Goal: Information Seeking & Learning: Learn about a topic

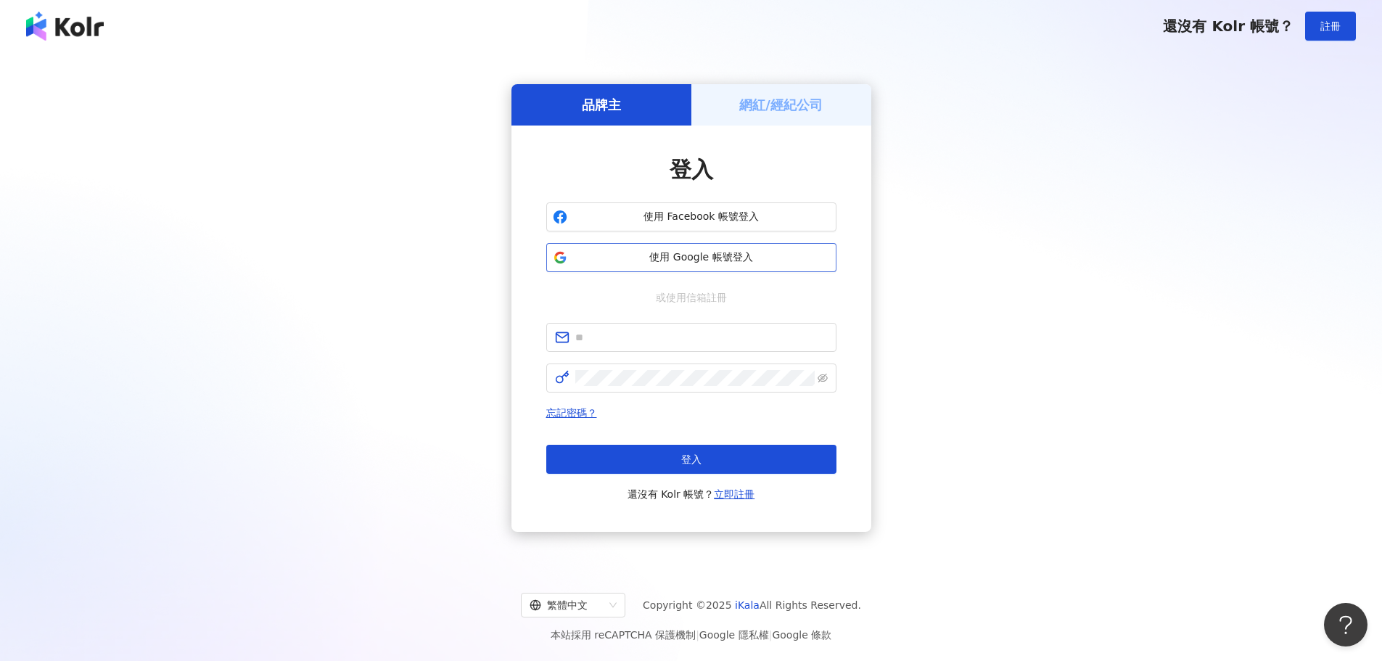
click at [692, 261] on span "使用 Google 帳號登入" at bounding box center [701, 257] width 257 height 15
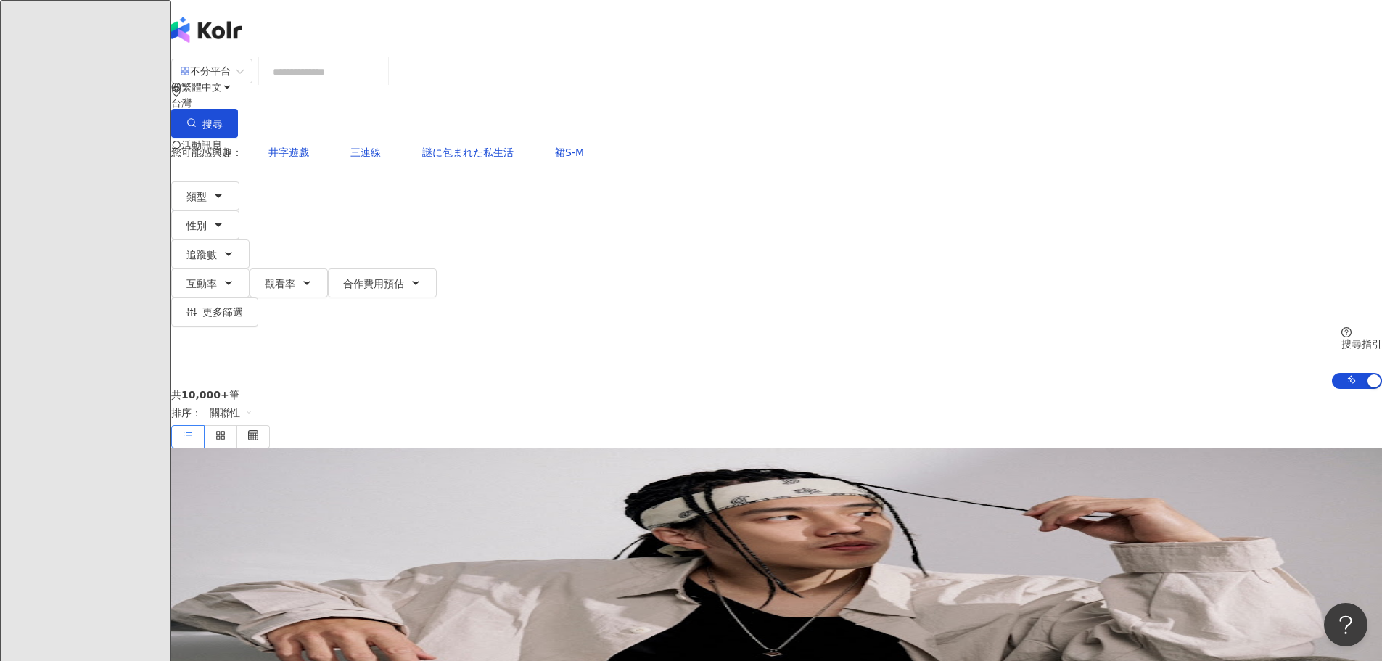
paste input "**********"
type input "**********"
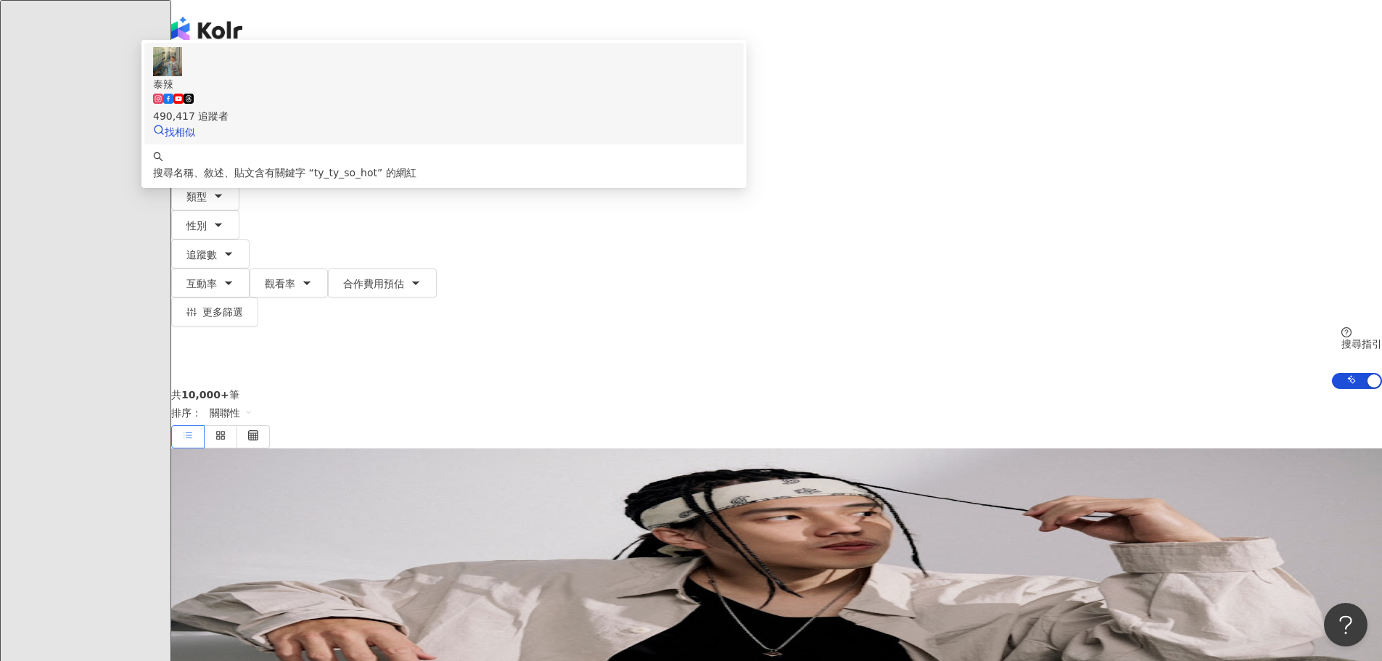
click at [182, 76] on img at bounding box center [167, 61] width 29 height 29
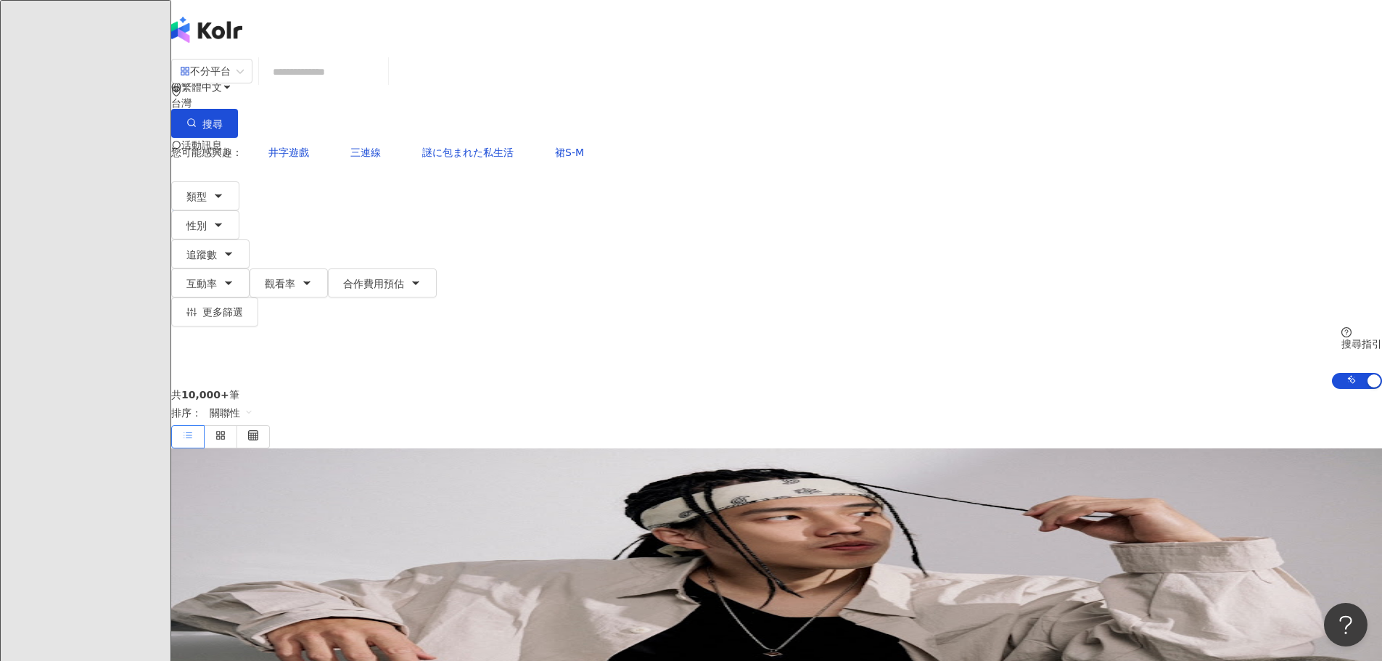
paste input "**********"
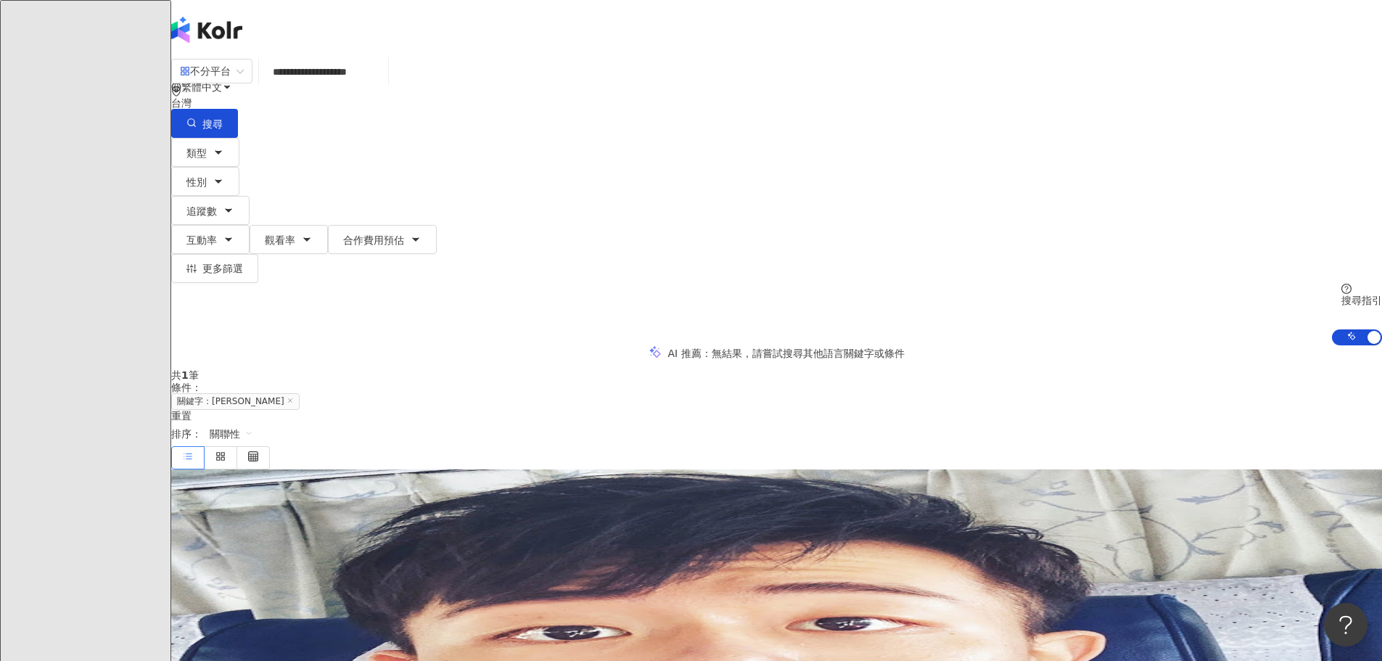
click at [520, 611] on mark "sato_cleaning_master" at bounding box center [475, 619] width 89 height 16
click at [382, 85] on input "**********" at bounding box center [324, 72] width 118 height 28
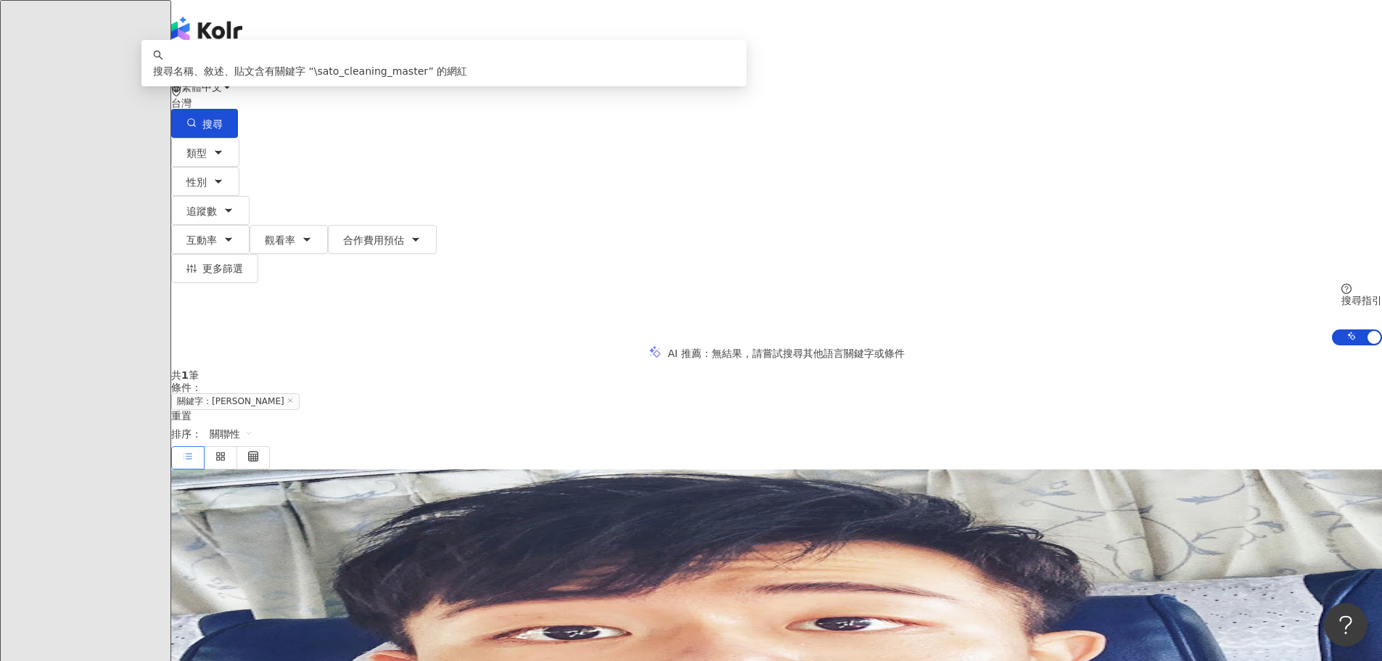
type input "**********"
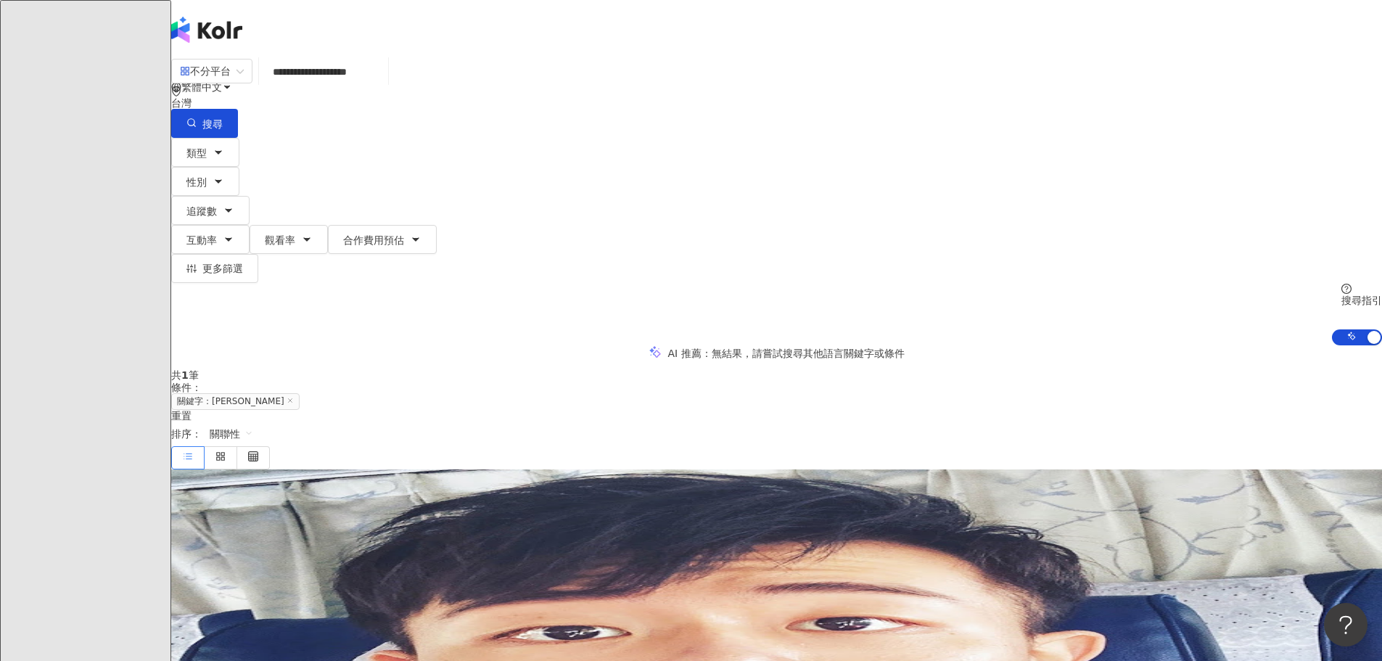
click at [242, 590] on span "保養" at bounding box center [232, 596] width 20 height 12
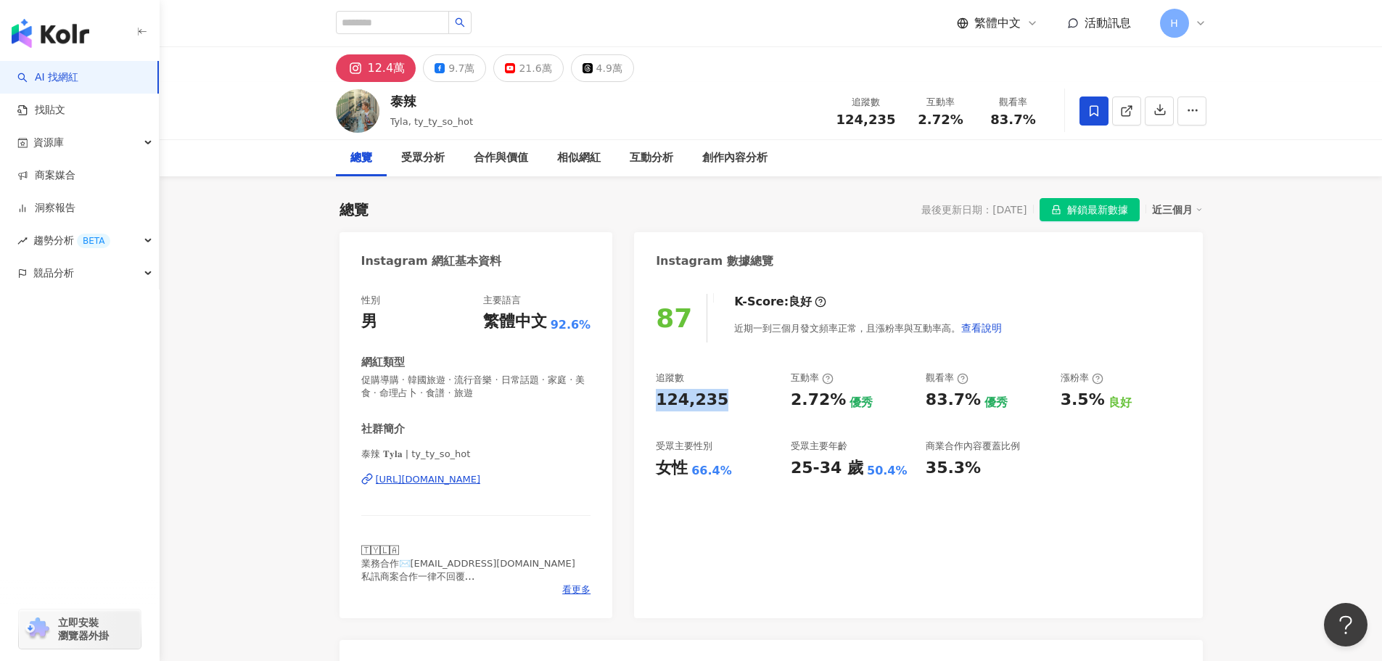
drag, startPoint x: 654, startPoint y: 400, endPoint x: 750, endPoint y: 403, distance: 95.9
click at [750, 403] on div "87 K-Score : 良好 近期一到三個月發文頻率正常，且漲粉率與互動率高。 查看說明 追蹤數 124,235 互動率 2.72% 優秀 觀看率 83.7…" at bounding box center [918, 448] width 568 height 339
copy div "124,235"
click at [798, 413] on div "追蹤數 124,235 互動率 2.72% 優秀 觀看率 83.7% 優秀 漲粉率 3.5% 良好 受眾主要性別 女性 66.4% 受眾主要年齡 25-34 …" at bounding box center [918, 425] width 525 height 107
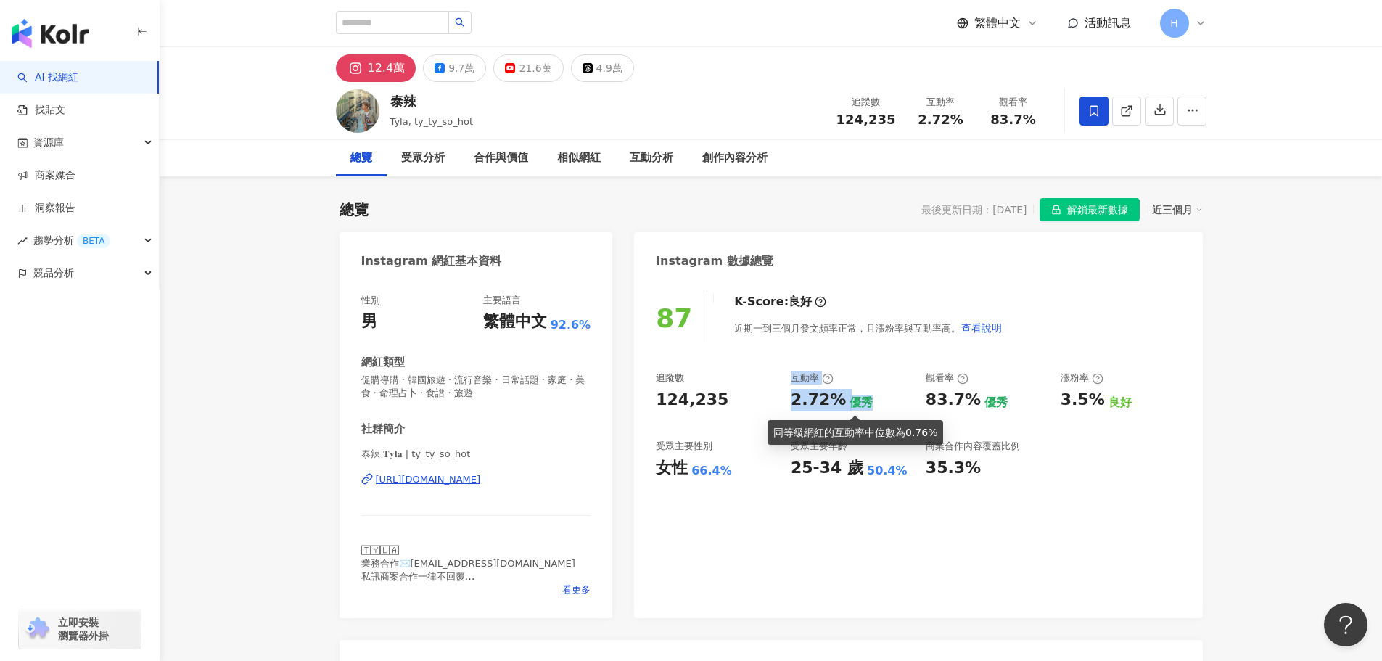
drag, startPoint x: 781, startPoint y: 403, endPoint x: 866, endPoint y: 402, distance: 84.9
click at [866, 402] on div "追蹤數 124,235 互動率 2.72% 優秀 觀看率 83.7% 優秀 漲粉率 3.5% 良好 受眾主要性別 女性 66.4% 受眾主要年齡 25-34 …" at bounding box center [918, 425] width 525 height 107
drag, startPoint x: 869, startPoint y: 425, endPoint x: 874, endPoint y: 410, distance: 16.1
click at [869, 425] on div "同等級網紅的互動率中位數為 0.76%" at bounding box center [856, 433] width 164 height 16
drag, startPoint x: 879, startPoint y: 403, endPoint x: 785, endPoint y: 407, distance: 93.7
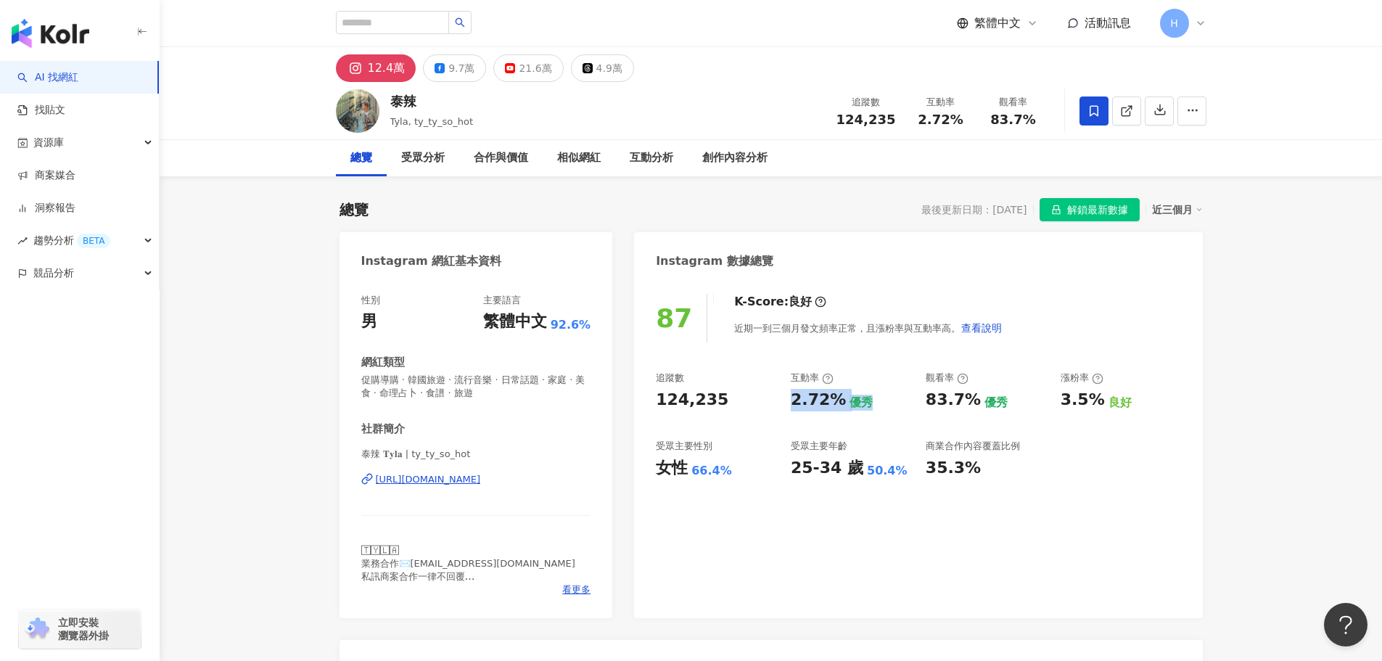
click at [785, 407] on div "追蹤數 124,235 互動率 2.72% 優秀 觀看率 83.7% 優秀 漲粉率 3.5% 良好 受眾主要性別 女性 66.4% 受眾主要年齡 25-34 …" at bounding box center [918, 425] width 525 height 107
copy div "2.72% 優秀"
drag, startPoint x: 1002, startPoint y: 409, endPoint x: 922, endPoint y: 410, distance: 80.6
click at [922, 410] on div "追蹤數 124,235 互動率 2.72% 優秀 觀看率 83.7% 優秀 漲粉率 3.5% 良好 受眾主要性別 女性 66.4% 受眾主要年齡 25-34 …" at bounding box center [918, 425] width 525 height 107
copy div "83.7% 優秀"
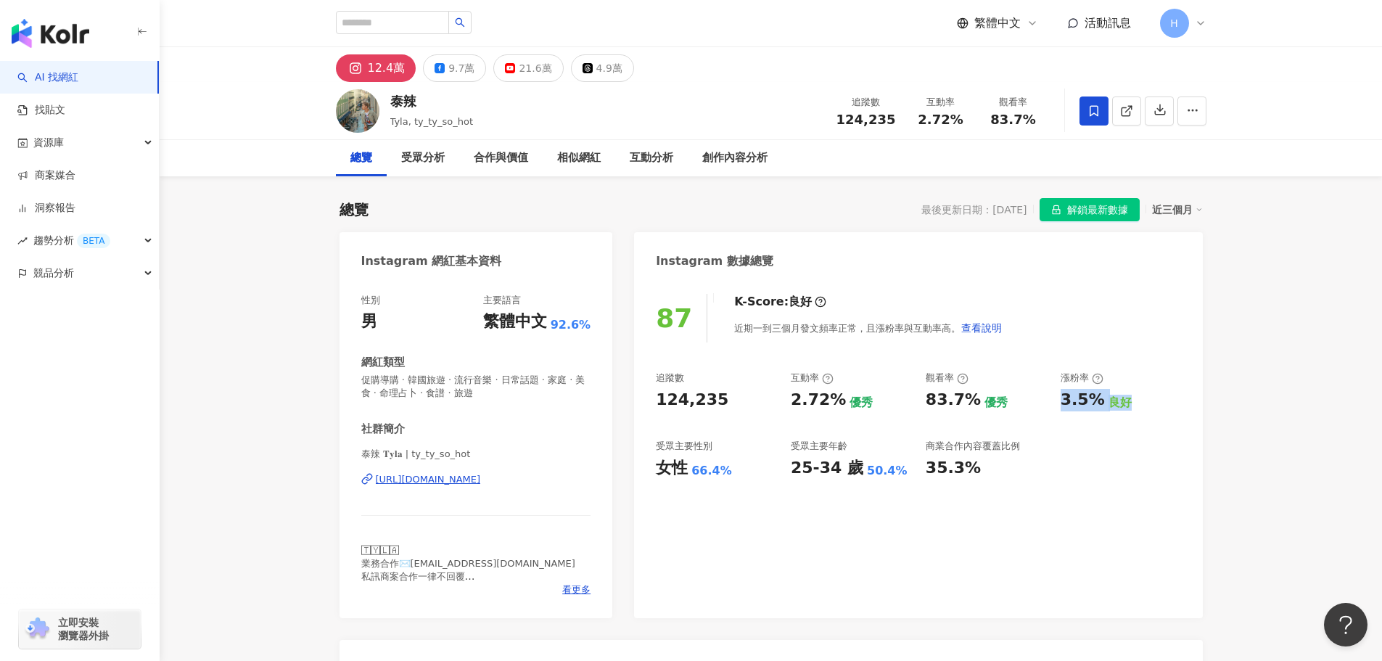
drag, startPoint x: 1138, startPoint y: 405, endPoint x: 1062, endPoint y: 404, distance: 76.2
click at [1062, 404] on div "3.5% 良好" at bounding box center [1121, 400] width 120 height 22
copy div "3.5% 良好"
drag, startPoint x: 500, startPoint y: 397, endPoint x: 356, endPoint y: 381, distance: 145.3
click at [356, 381] on div "性別 男 主要語言 繁體中文 92.6% 網紅類型 促購導購 · 韓國旅遊 · 流行音樂 · 日常話題 · 家庭 · 美食 · 命理占卜 · 食譜 · 旅遊 …" at bounding box center [477, 448] width 274 height 339
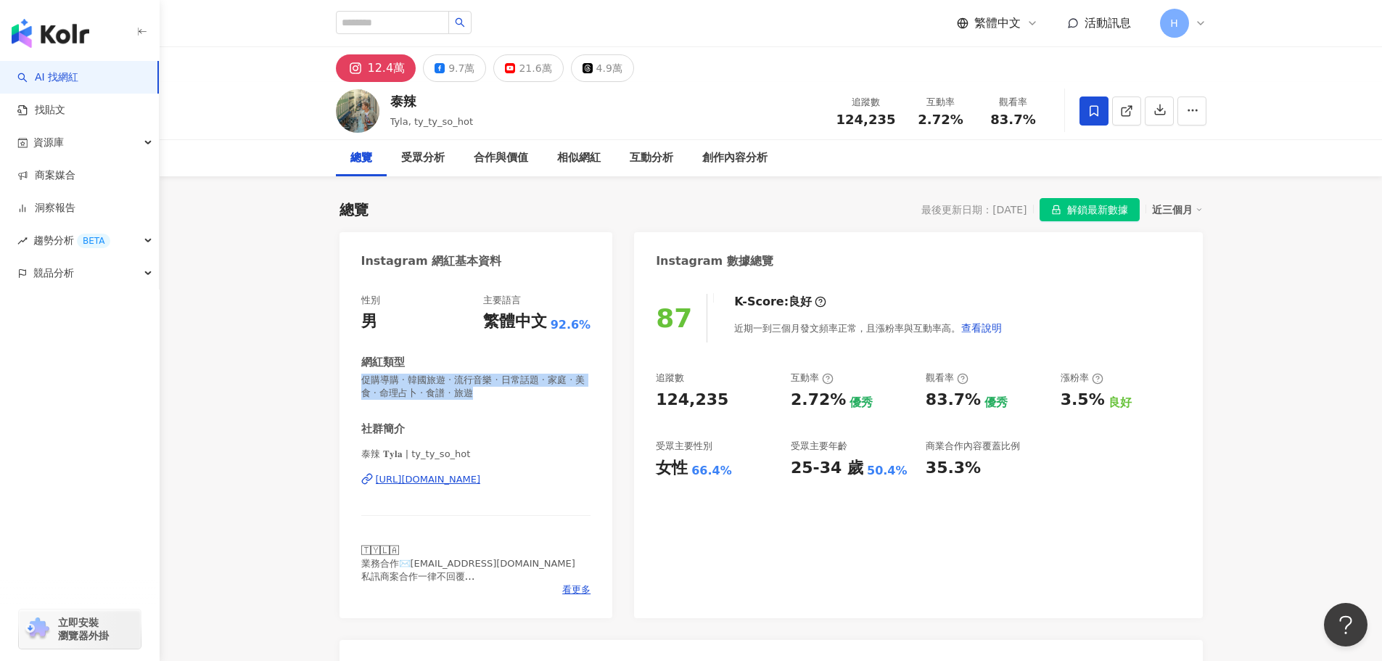
copy span "促購導購 · 韓國旅遊 · 流行音樂 · 日常話題 · 家庭 · 美食 · 命理占卜 · 食譜 · 旅遊"
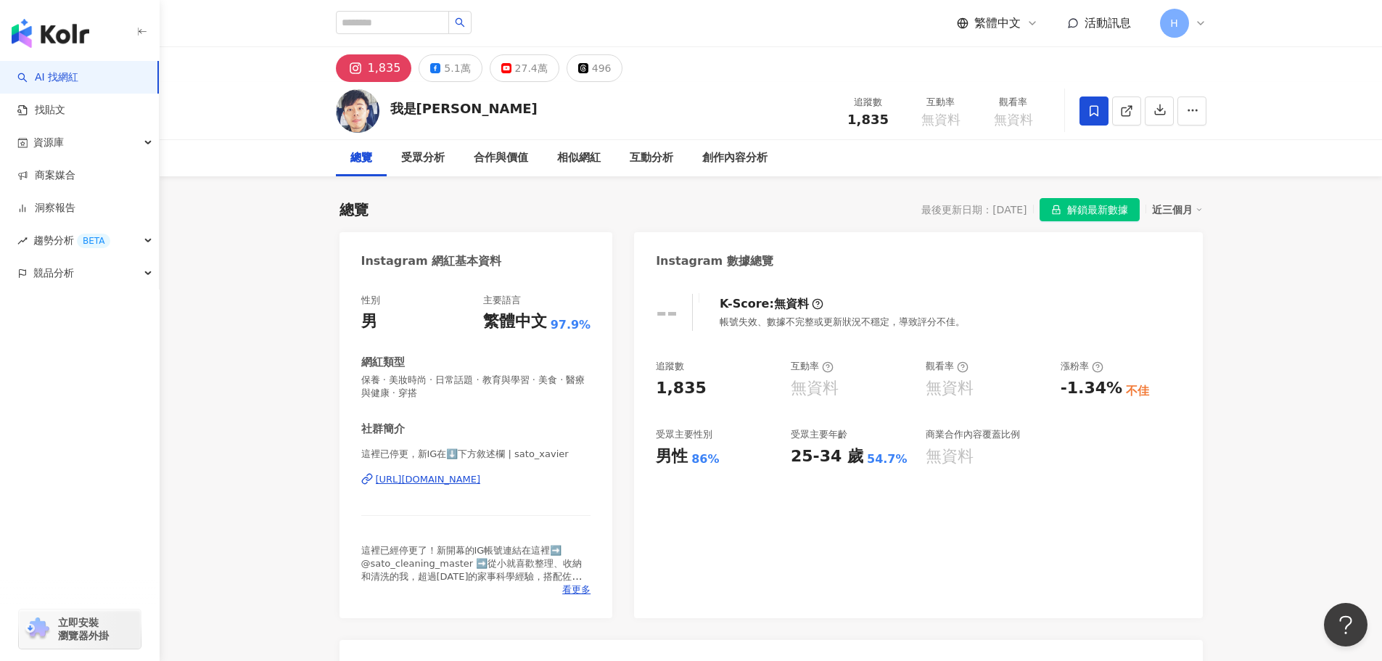
click at [481, 479] on div "[URL][DOMAIN_NAME]" at bounding box center [428, 479] width 105 height 13
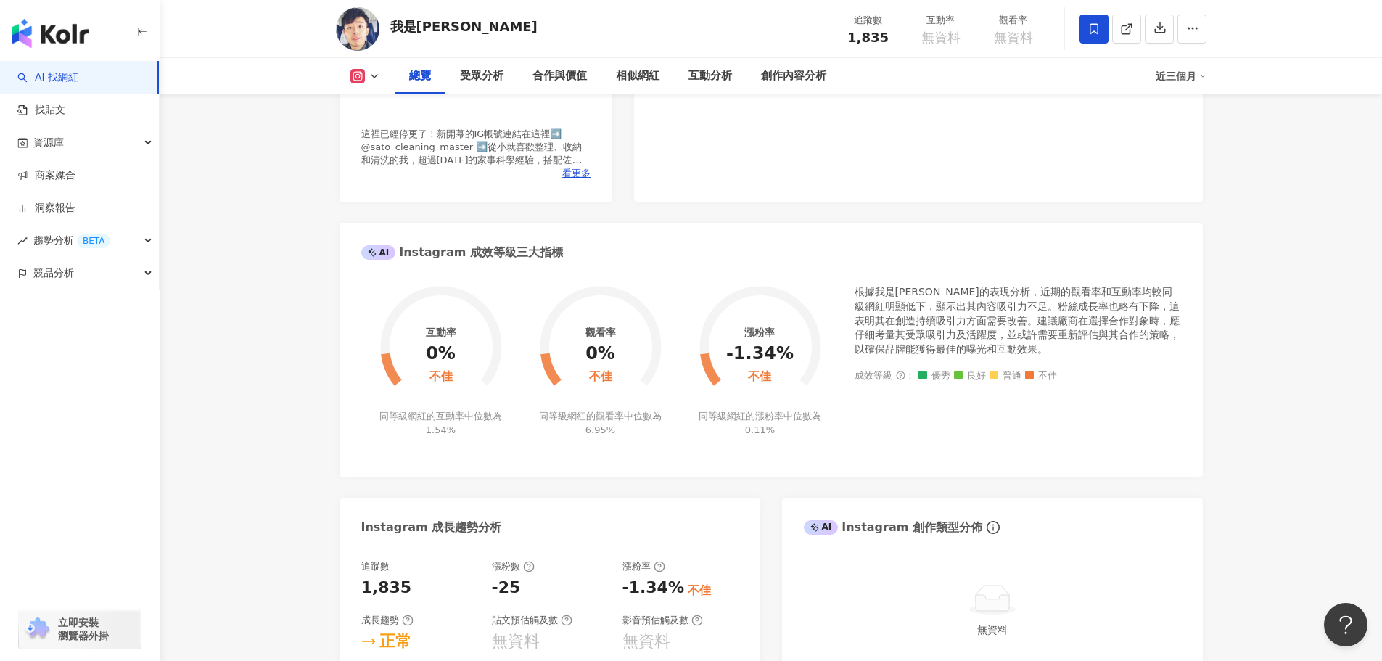
scroll to position [726, 0]
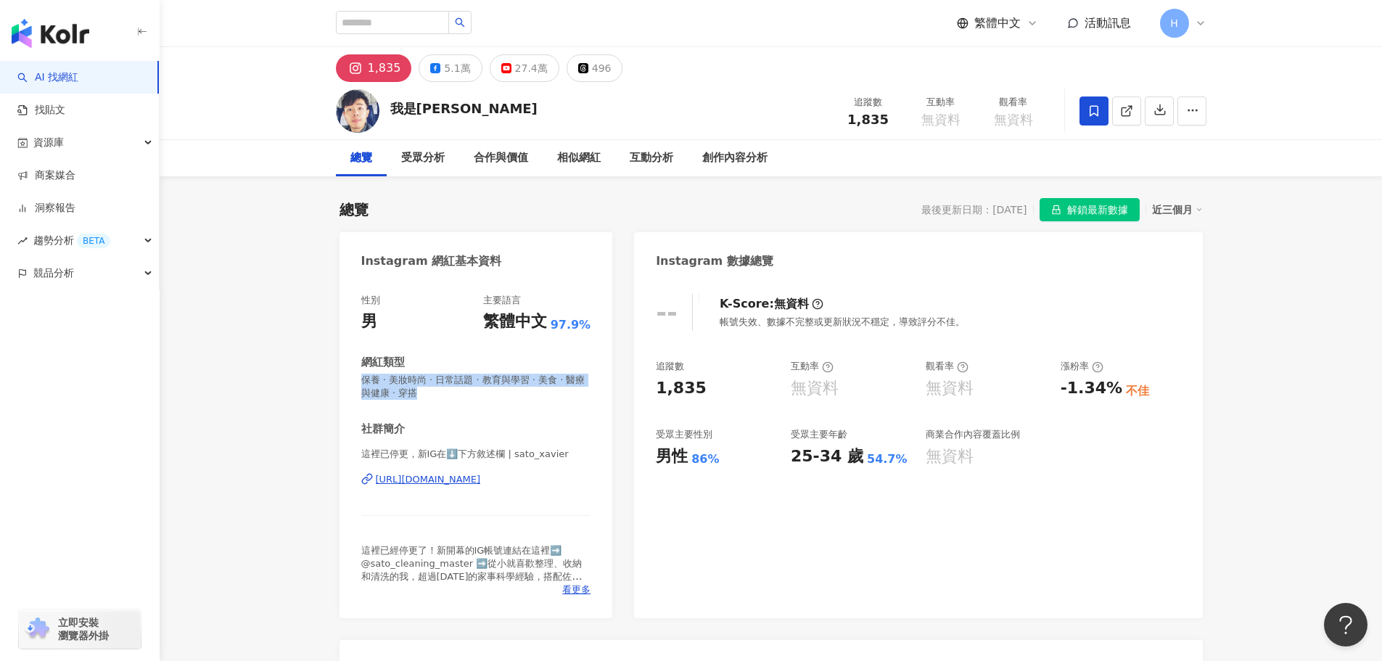
drag, startPoint x: 453, startPoint y: 393, endPoint x: 349, endPoint y: 379, distance: 104.8
click at [349, 379] on div "性別 男 主要語言 繁體中文 97.9% 網紅類型 保養 · 美妝時尚 · 日常話題 · 教育與學習 · 美食 · 醫療與健康 · 穿搭 社群簡介 這裡已停更…" at bounding box center [477, 448] width 274 height 339
copy span "保養 · 美妝時尚 · 日常話題 · 教育與學習 · 美食 · 醫療與健康 · 穿搭"
